Goal: Task Accomplishment & Management: Complete application form

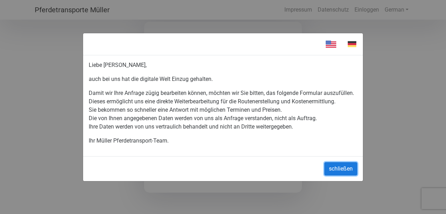
click at [341, 167] on button "schließen" at bounding box center [340, 168] width 33 height 13
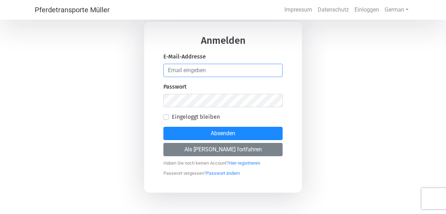
click at [239, 68] on input "email" at bounding box center [222, 70] width 119 height 13
type input "[EMAIL_ADDRESS][DOMAIN_NAME]"
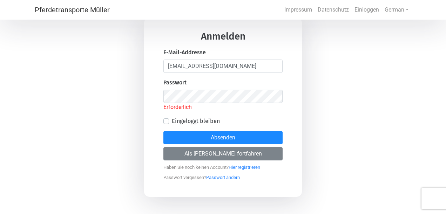
click at [165, 118] on div "Eingeloggt bleiben" at bounding box center [222, 121] width 119 height 8
click at [247, 166] on link "Hier registrieren" at bounding box center [244, 165] width 32 height 9
select select "DE"
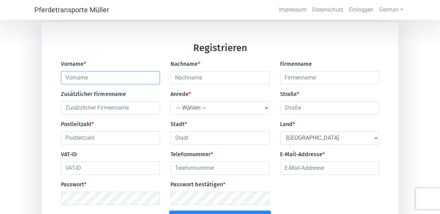
click at [107, 79] on input "text" at bounding box center [110, 77] width 99 height 13
type input "Lilli"
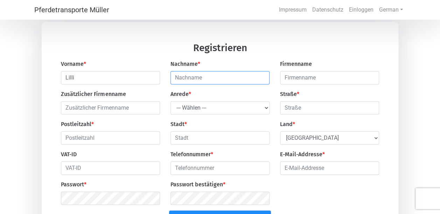
click at [223, 76] on input "text" at bounding box center [220, 77] width 99 height 13
type input "[PERSON_NAME]"
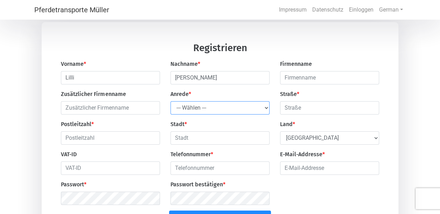
click at [212, 109] on select "--- Wählen --- Herr Frau" at bounding box center [220, 107] width 99 height 13
select select "Ms."
click at [171, 102] on select "--- Wählen --- Herr Frau" at bounding box center [220, 107] width 99 height 13
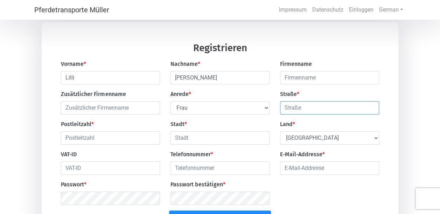
click at [301, 111] on input "text" at bounding box center [329, 107] width 99 height 13
type input "Grafforst 29"
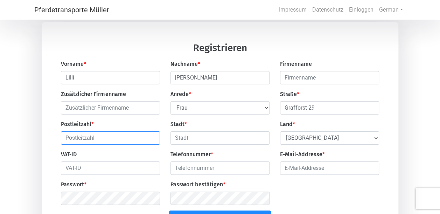
click at [95, 139] on input "text" at bounding box center [110, 137] width 99 height 13
type input "31515"
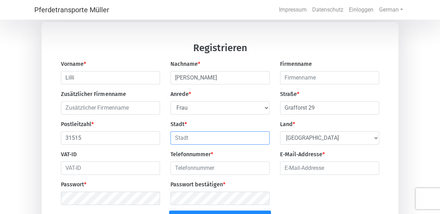
click at [189, 139] on input "text" at bounding box center [220, 137] width 99 height 13
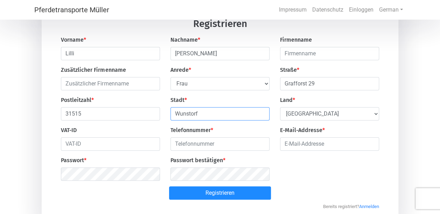
scroll to position [35, 0]
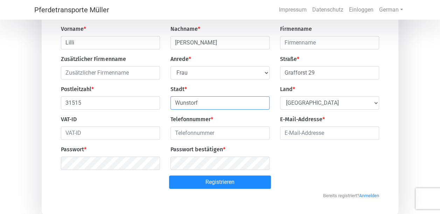
type input "Wunstorf"
click at [202, 137] on input "number" at bounding box center [220, 132] width 99 height 13
type input "0"
click at [263, 135] on input "-1" at bounding box center [220, 132] width 99 height 13
click at [263, 138] on input "-2" at bounding box center [220, 132] width 99 height 13
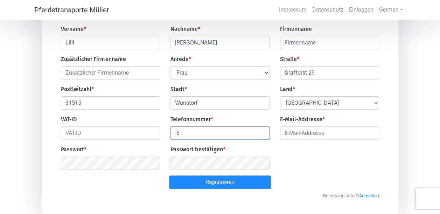
click at [263, 138] on input "-3" at bounding box center [220, 132] width 99 height 13
click at [263, 138] on input "-4" at bounding box center [220, 132] width 99 height 13
click at [263, 138] on input "-5" at bounding box center [220, 132] width 99 height 13
click at [263, 138] on input "-6" at bounding box center [220, 132] width 99 height 13
click at [263, 138] on input "-7" at bounding box center [220, 132] width 99 height 13
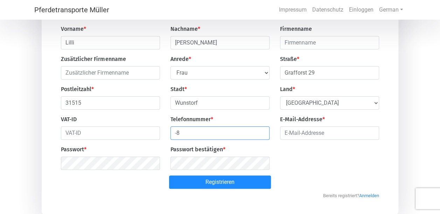
drag, startPoint x: 263, startPoint y: 138, endPoint x: 260, endPoint y: 133, distance: 5.3
click at [263, 138] on input "-8" at bounding box center [220, 132] width 99 height 13
click at [260, 133] on input "-7" at bounding box center [220, 132] width 99 height 13
click at [261, 133] on input "-6" at bounding box center [220, 132] width 99 height 13
click at [263, 132] on input "-5" at bounding box center [220, 132] width 99 height 13
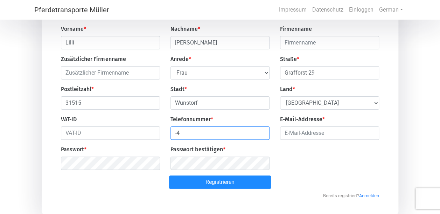
click at [263, 132] on input "-4" at bounding box center [220, 132] width 99 height 13
click at [263, 132] on input "-3" at bounding box center [220, 132] width 99 height 13
click at [263, 132] on input "-2" at bounding box center [220, 132] width 99 height 13
click at [263, 132] on input "-1" at bounding box center [220, 132] width 99 height 13
click at [263, 132] on input "0" at bounding box center [220, 132] width 99 height 13
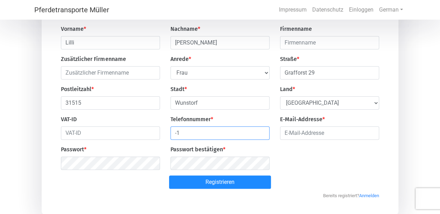
click at [263, 136] on input "-1" at bounding box center [220, 132] width 99 height 13
click at [263, 136] on input "-2" at bounding box center [220, 132] width 99 height 13
click at [263, 136] on input "-3" at bounding box center [220, 132] width 99 height 13
click at [263, 136] on input "-4" at bounding box center [220, 132] width 99 height 13
click at [263, 136] on input "-5" at bounding box center [220, 132] width 99 height 13
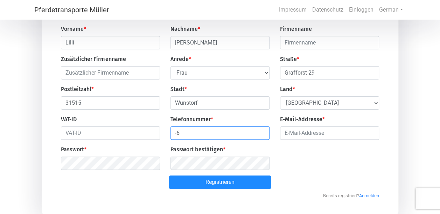
click at [263, 136] on input "-6" at bounding box center [220, 132] width 99 height 13
type input "-116"
click at [263, 136] on input "-116" at bounding box center [220, 132] width 99 height 13
drag, startPoint x: 158, startPoint y: 133, endPoint x: 152, endPoint y: 133, distance: 6.7
click at [152, 133] on div "Vorname * Lilli Nachname * [PERSON_NAME] Zusätzlicher Firmenname Anrede * --- W…" at bounding box center [220, 100] width 329 height 151
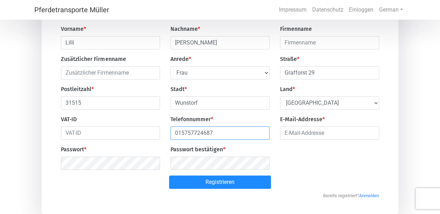
type input "015757724687"
click at [307, 136] on input "email" at bounding box center [329, 132] width 99 height 13
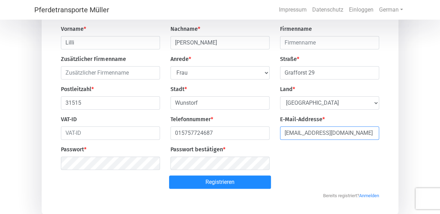
type input "[EMAIL_ADDRESS][DOMAIN_NAME]"
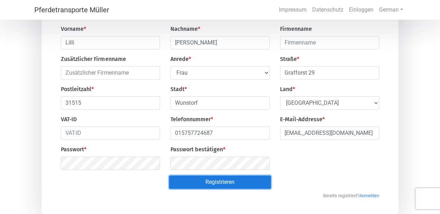
click at [216, 188] on button "Registrieren" at bounding box center [220, 182] width 102 height 13
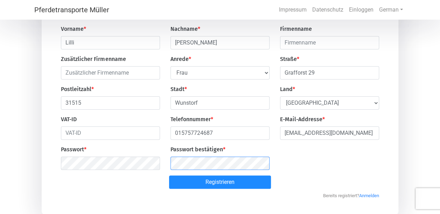
click at [169, 176] on button "Registrieren" at bounding box center [220, 182] width 102 height 13
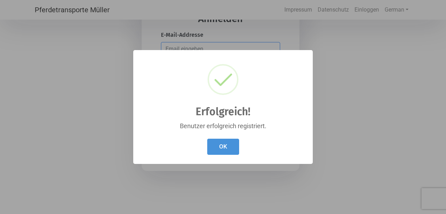
type input "[EMAIL_ADDRESS][DOMAIN_NAME]"
click at [227, 145] on button "OK" at bounding box center [223, 147] width 32 height 16
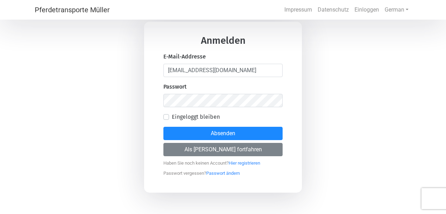
click at [172, 118] on label "Eingeloggt bleiben" at bounding box center [196, 117] width 48 height 8
click at [167, 118] on input "Eingeloggt bleiben" at bounding box center [166, 116] width 6 height 7
checkbox input "true"
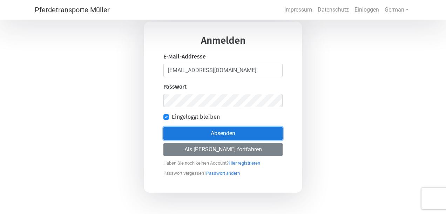
click at [210, 136] on button "Absenden" at bounding box center [222, 133] width 119 height 13
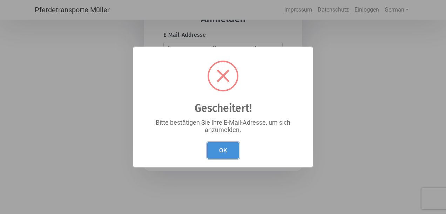
click at [228, 145] on button "OK" at bounding box center [223, 150] width 32 height 16
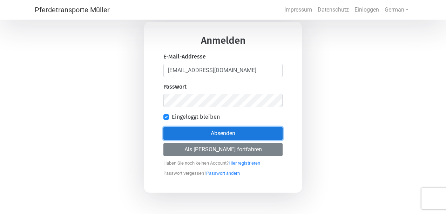
click at [227, 137] on button "Absenden" at bounding box center [222, 133] width 119 height 13
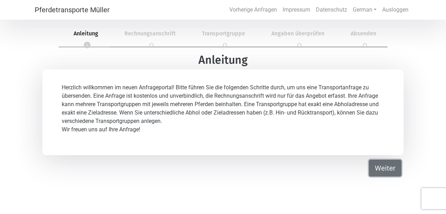
click at [378, 169] on button "Weiter" at bounding box center [385, 168] width 33 height 17
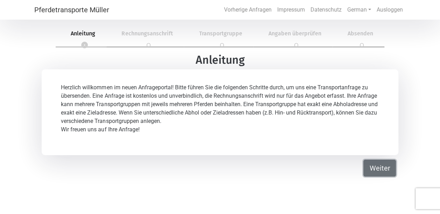
select select "Ms."
select select "DE"
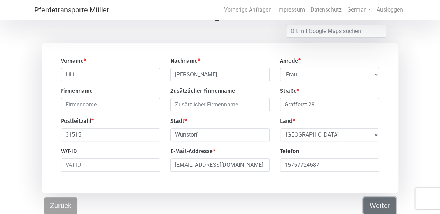
scroll to position [46, 0]
click at [375, 204] on button "Weiter" at bounding box center [380, 205] width 33 height 17
select select "DE"
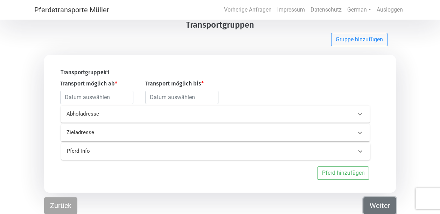
scroll to position [34, 0]
click at [357, 111] on icon at bounding box center [360, 114] width 8 height 8
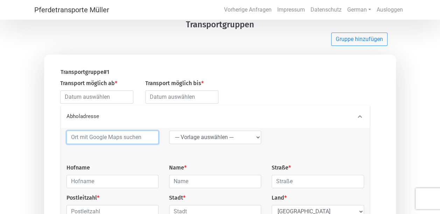
click at [112, 139] on input at bounding box center [113, 137] width 92 height 13
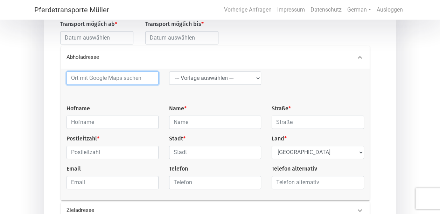
scroll to position [104, 0]
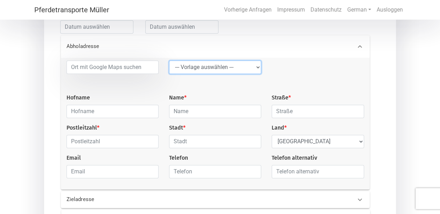
click at [255, 66] on select "--- Vorlage auswählen --- LGG" at bounding box center [215, 67] width 92 height 13
select select "LGG"
click at [169, 61] on select "--- Vorlage auswählen --- LGG" at bounding box center [215, 67] width 92 height 13
type input "Flughafen"
type input "Rue de l’Aéroport"
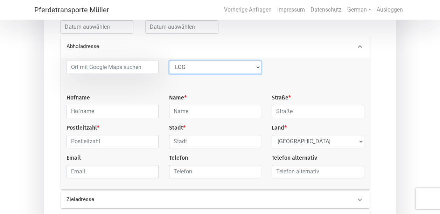
type input "4460"
type input "Grâce-Hollogne"
select select "BE"
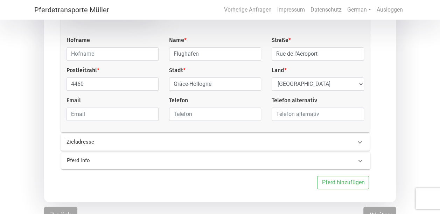
scroll to position [172, 0]
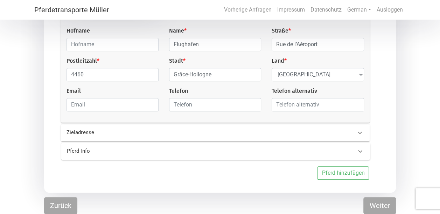
click at [141, 131] on p "Zieladresse" at bounding box center [133, 133] width 132 height 8
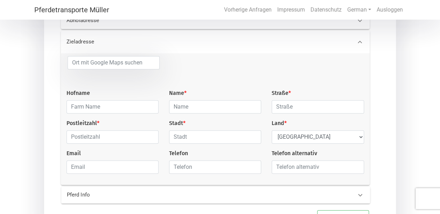
scroll to position [137, 0]
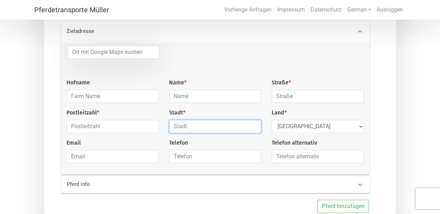
click at [213, 132] on input "text" at bounding box center [215, 126] width 92 height 13
type input "31558"
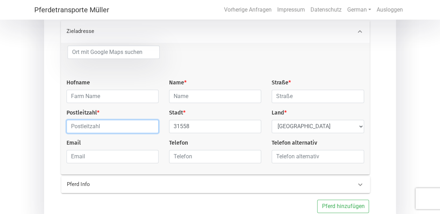
click at [75, 130] on input "text" at bounding box center [113, 126] width 92 height 13
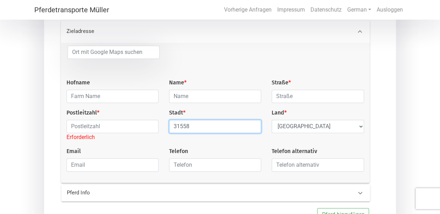
drag, startPoint x: 193, startPoint y: 131, endPoint x: 178, endPoint y: 132, distance: 14.8
click at [142, 132] on div "Hofname Name * Straße * Postleitzahl * [GEOGRAPHIC_DATA] Stadt * 31558 Land * S…" at bounding box center [215, 112] width 308 height 132
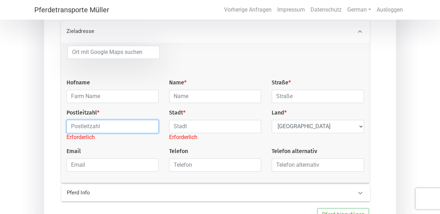
paste input "31558"
type input "31558"
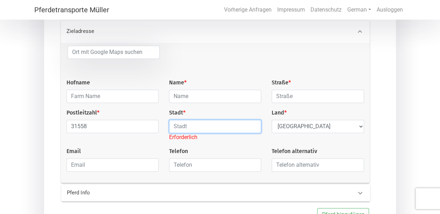
click at [184, 133] on input "text" at bounding box center [215, 126] width 92 height 13
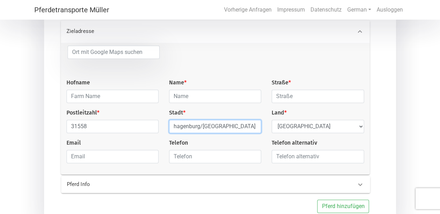
drag, startPoint x: 179, startPoint y: 128, endPoint x: 195, endPoint y: 127, distance: 16.1
type input "Hagenburg/[GEOGRAPHIC_DATA]"
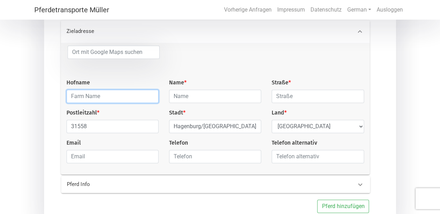
click at [80, 99] on input "text" at bounding box center [113, 96] width 92 height 13
type input "H"
type input "Hof [PERSON_NAME]/Isis vom Südbach"
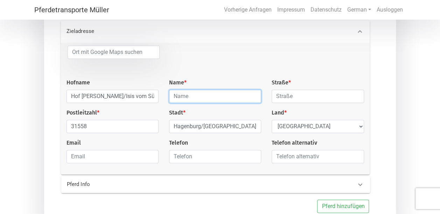
click at [203, 99] on input "text" at bounding box center [215, 96] width 92 height 13
type input "[PERSON_NAME]"
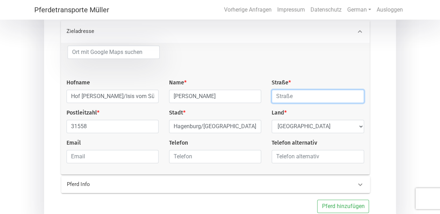
click at [297, 99] on input "text" at bounding box center [318, 96] width 92 height 13
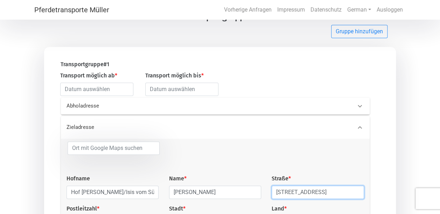
scroll to position [32, 0]
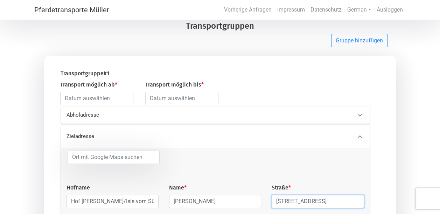
type input "[STREET_ADDRESS]"
click at [171, 137] on p "Zieladresse" at bounding box center [133, 136] width 132 height 8
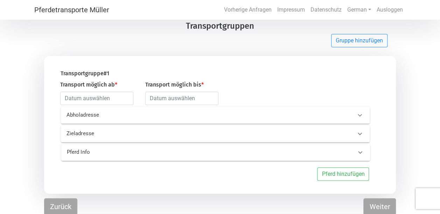
click at [165, 158] on 0 "Pferd Info" at bounding box center [215, 152] width 309 height 17
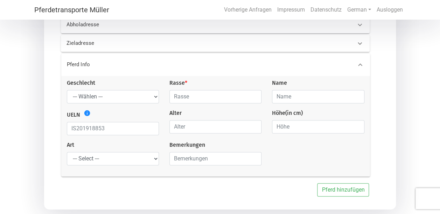
scroll to position [137, 0]
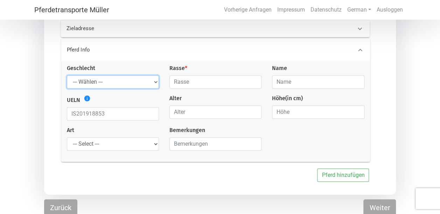
click at [140, 85] on select "--- Wählen --- Hengst Wallach Stute" at bounding box center [113, 81] width 92 height 13
select select "gelding"
click at [67, 76] on select "--- Wählen --- Hengst Wallach Stute" at bounding box center [113, 81] width 92 height 13
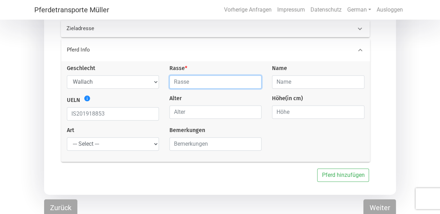
click at [207, 84] on input "text" at bounding box center [216, 81] width 92 height 13
type input "Islandpferd"
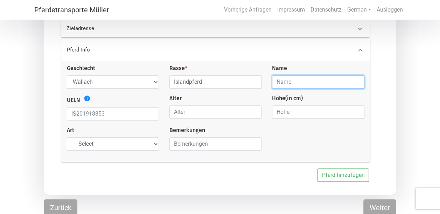
click at [297, 86] on input "text" at bounding box center [318, 81] width 92 height 13
type input "Sproti fra Baldhurshaga"
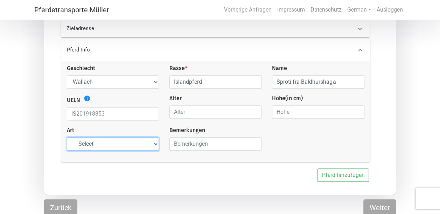
click at [145, 149] on select "--- Select --- Problempferd Reitpferd Rohes Pferd Fohlen" at bounding box center [113, 143] width 92 height 13
select select "raw_horse"
click at [67, 139] on select "--- Select --- Problempferd Reitpferd Rohes Pferd Fohlen" at bounding box center [113, 143] width 92 height 13
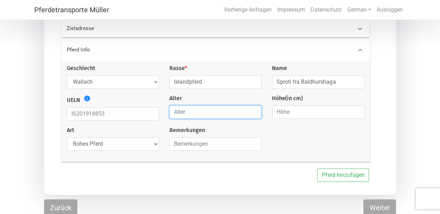
click at [193, 117] on input "number" at bounding box center [216, 111] width 92 height 13
type input "5"
click at [87, 100] on icon "info" at bounding box center [87, 98] width 7 height 7
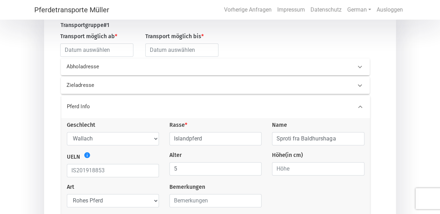
scroll to position [67, 0]
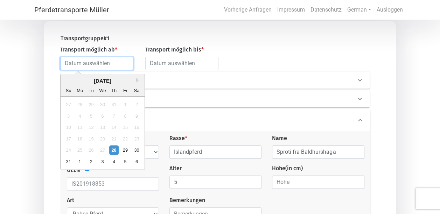
click at [112, 63] on input "text" at bounding box center [96, 63] width 73 height 13
click at [137, 81] on button "Next Month" at bounding box center [138, 80] width 5 height 5
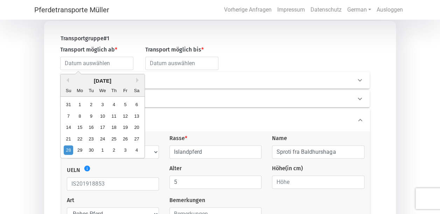
click at [90, 116] on div "9" at bounding box center [91, 115] width 9 height 9
type input "[DATE]"
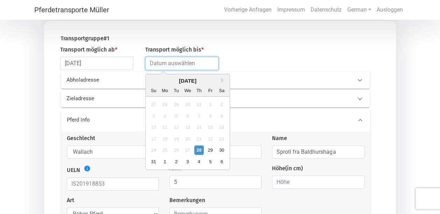
click at [185, 66] on input "text" at bounding box center [181, 63] width 73 height 13
click at [221, 81] on button "Next Month" at bounding box center [223, 80] width 5 height 5
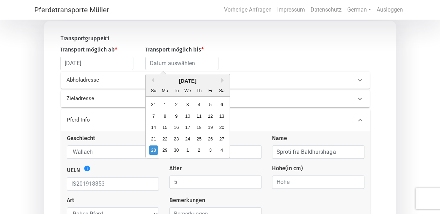
click at [176, 115] on div "9" at bounding box center [176, 115] width 9 height 9
type input "[DATE]"
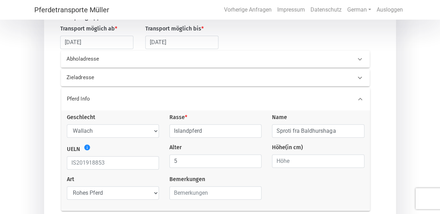
scroll to position [141, 0]
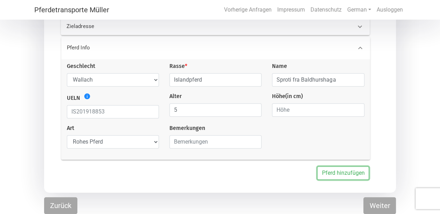
click at [347, 172] on button "Pferd hinzufügen" at bounding box center [343, 172] width 52 height 13
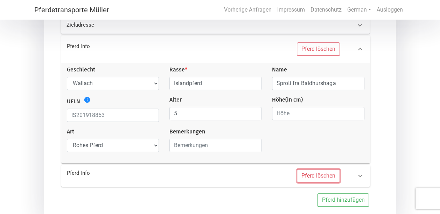
click at [334, 175] on button "Pferd löschen" at bounding box center [318, 175] width 43 height 13
select select
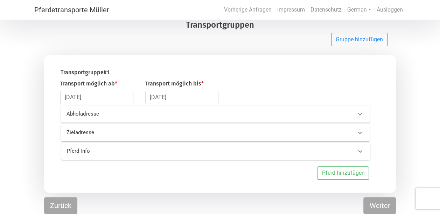
scroll to position [34, 0]
click at [254, 157] on 0 "Pferd Info" at bounding box center [215, 151] width 309 height 17
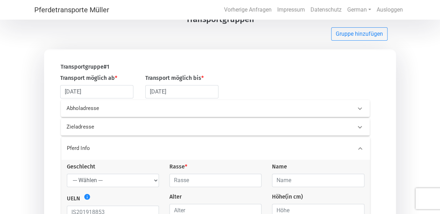
scroll to position [36, 0]
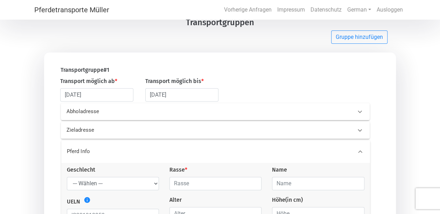
click at [249, 140] on div "Pferd Info Geschlecht --- Wählen --- Hengst Wallach Stute Rasse * Name UELN inf…" at bounding box center [217, 201] width 333 height 125
click at [242, 127] on div "Zieladresse" at bounding box center [203, 130] width 285 height 8
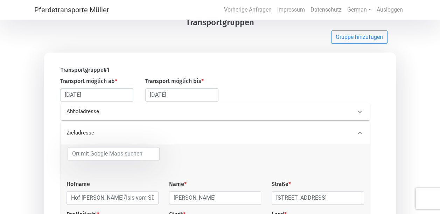
click at [241, 112] on div "Abholadresse" at bounding box center [203, 112] width 285 height 8
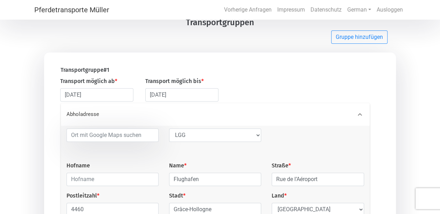
click at [245, 109] on div "Abholadresse" at bounding box center [215, 114] width 309 height 22
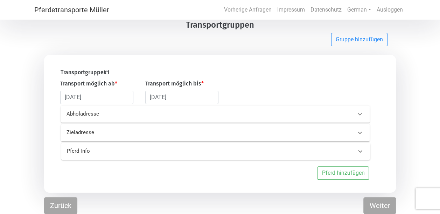
click at [233, 152] on div "Pferd Info" at bounding box center [204, 151] width 285 height 8
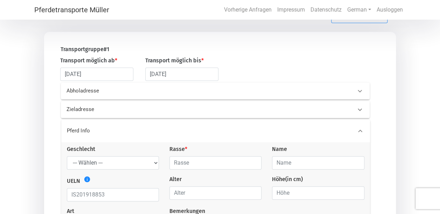
scroll to position [139, 0]
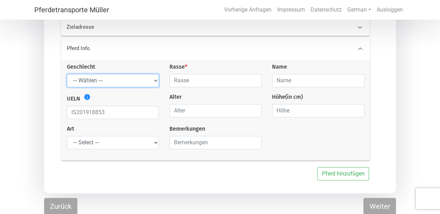
click at [134, 83] on select "--- Wählen --- Hengst Wallach Stute" at bounding box center [113, 80] width 92 height 13
select select "gelding"
click at [67, 75] on select "--- Wählen --- Hengst Wallach Stute" at bounding box center [113, 80] width 92 height 13
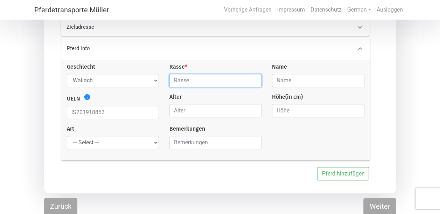
drag, startPoint x: 212, startPoint y: 81, endPoint x: 238, endPoint y: 85, distance: 26.3
click at [212, 81] on input "text" at bounding box center [216, 80] width 92 height 13
type input "Islandpferd"
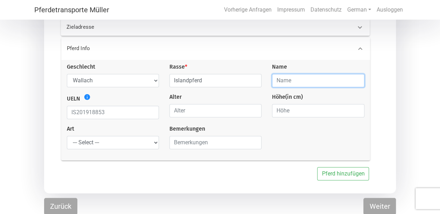
click at [306, 83] on input "text" at bounding box center [318, 80] width 92 height 13
type input "Sproti fra Bladhurshaga"
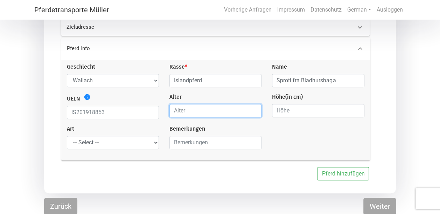
click at [208, 114] on input "number" at bounding box center [216, 110] width 92 height 13
type input "5"
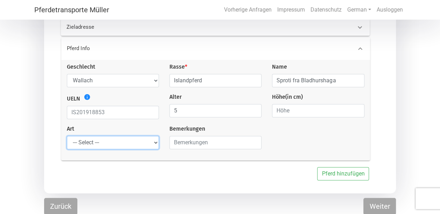
click at [140, 148] on select "--- Select --- Problempferd Reitpferd Rohes Pferd Fohlen" at bounding box center [113, 142] width 92 height 13
select select "raw_horse"
click at [67, 138] on select "--- Select --- Problempferd Reitpferd Rohes Pferd Fohlen" at bounding box center [113, 142] width 92 height 13
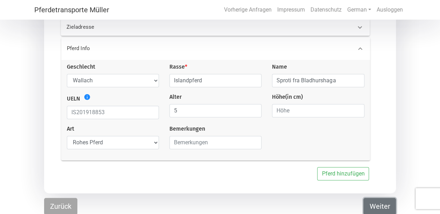
click at [387, 205] on button "Weiter" at bounding box center [380, 206] width 33 height 17
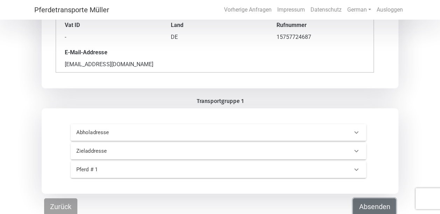
scroll to position [153, 0]
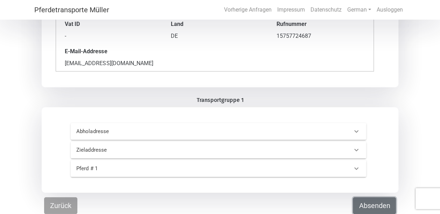
click at [379, 205] on button "Absenden" at bounding box center [374, 205] width 43 height 17
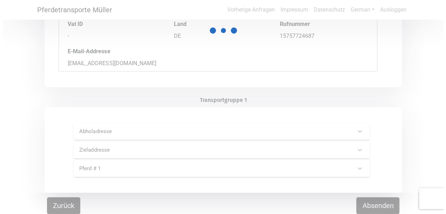
scroll to position [0, 0]
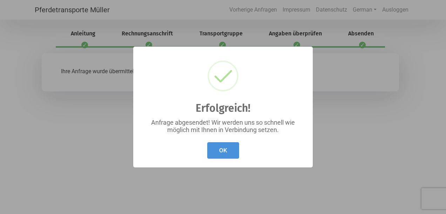
click at [231, 157] on button "OK" at bounding box center [223, 150] width 32 height 16
